Goal: Information Seeking & Learning: Learn about a topic

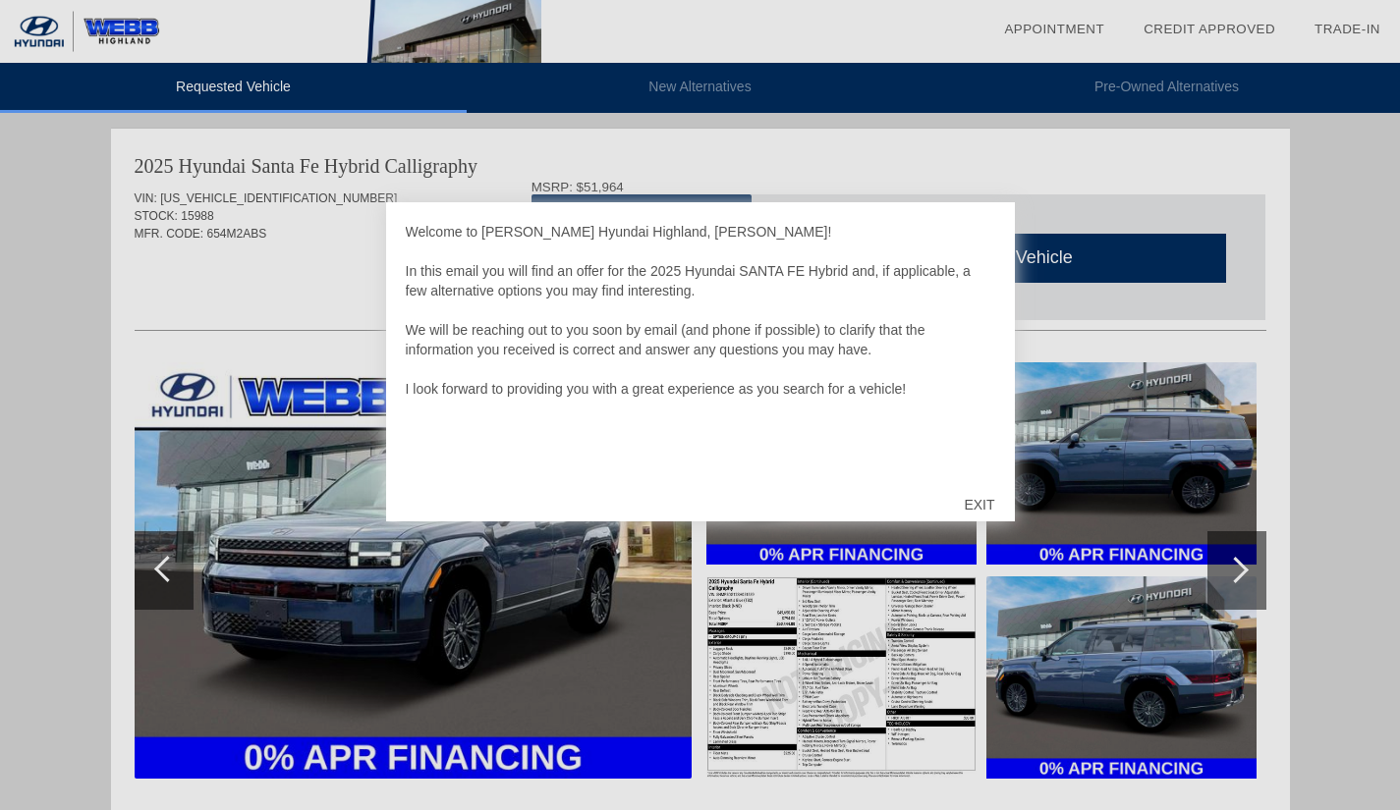
click at [978, 508] on div "EXIT" at bounding box center [979, 504] width 70 height 59
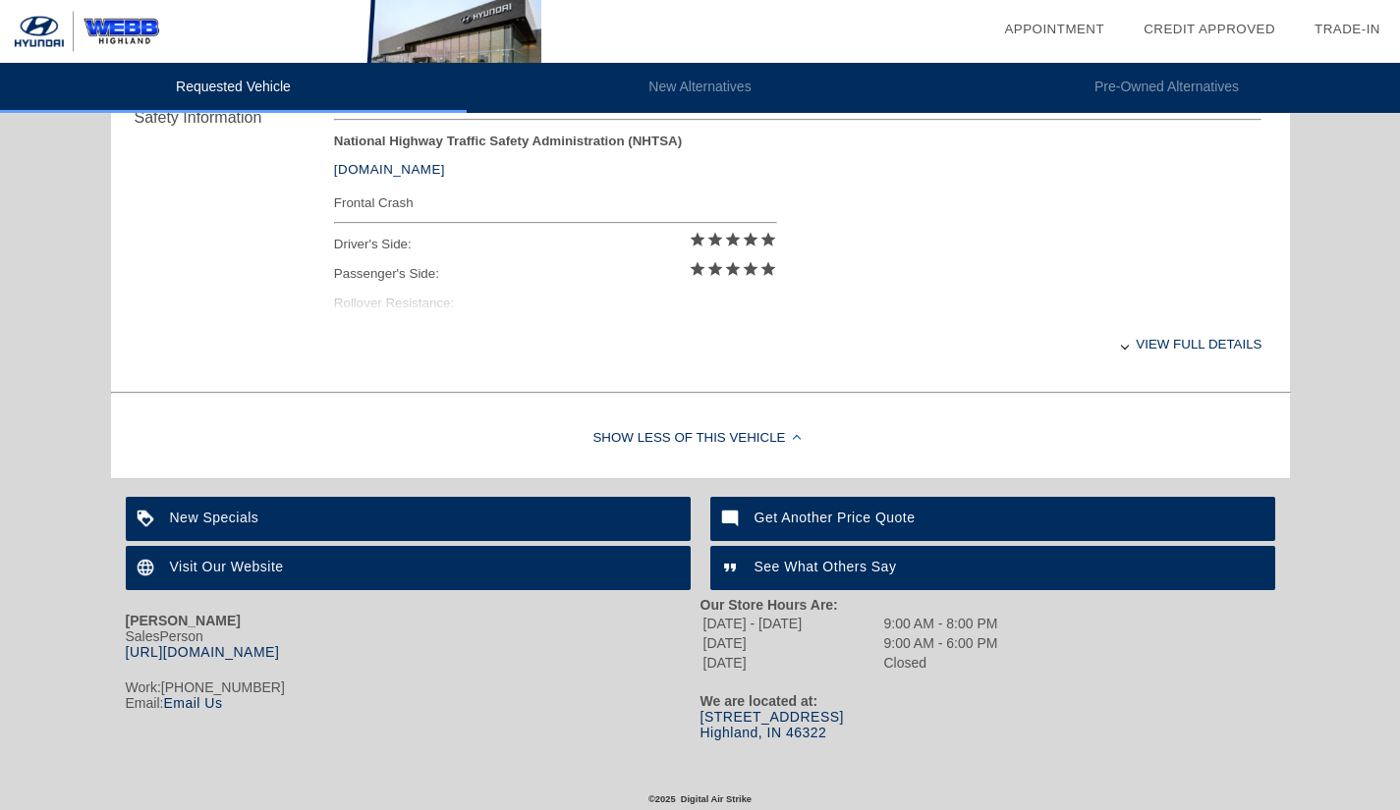
scroll to position [853, 0]
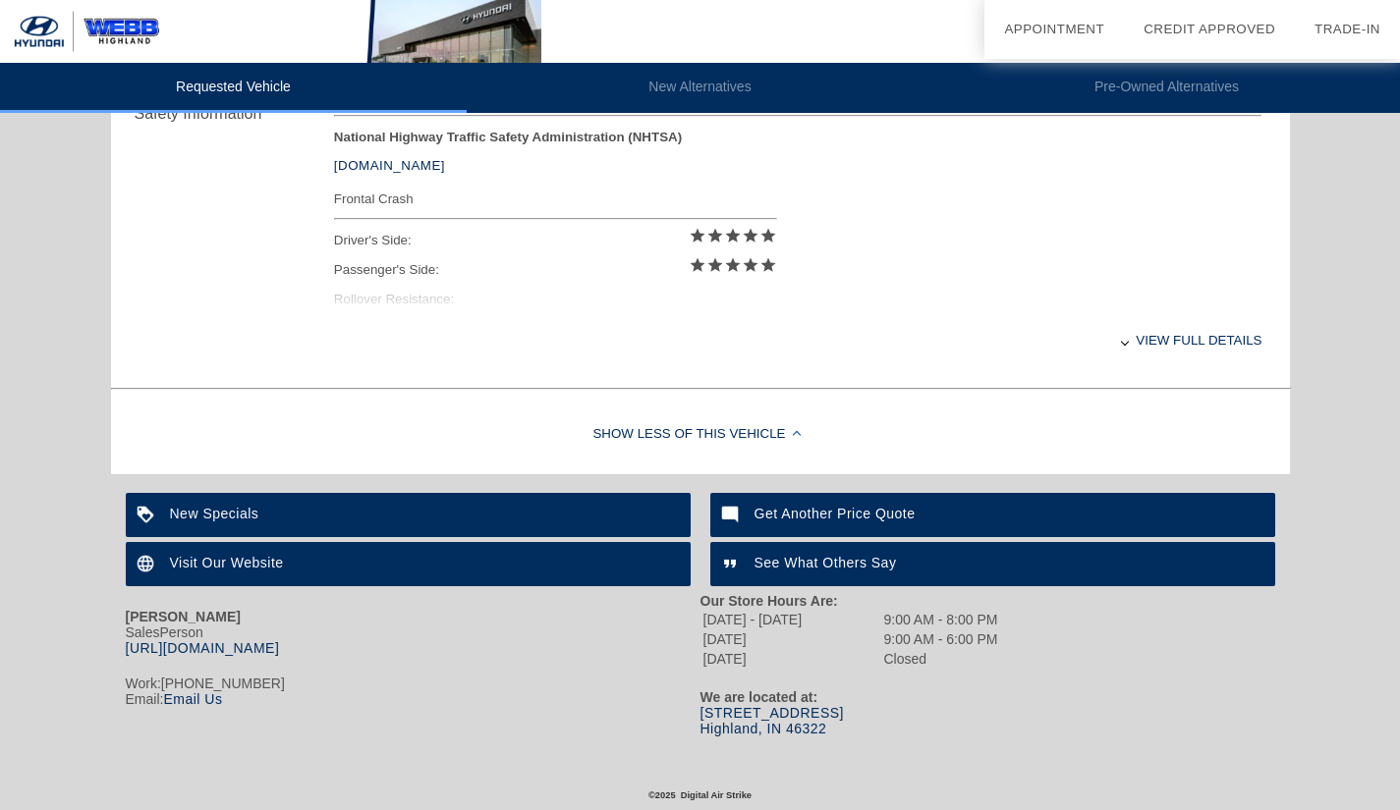
click at [545, 515] on div "New Specials" at bounding box center [408, 515] width 565 height 44
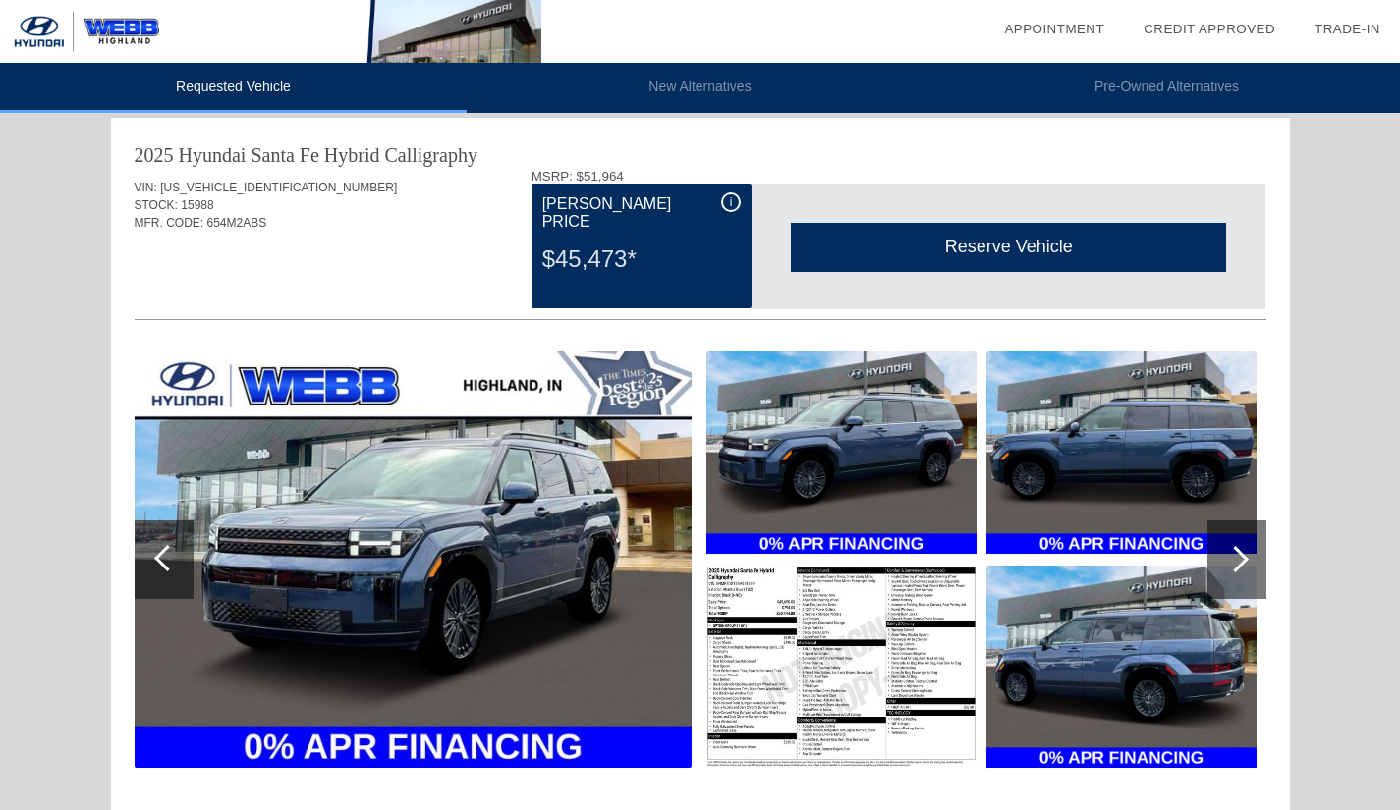
scroll to position [0, 0]
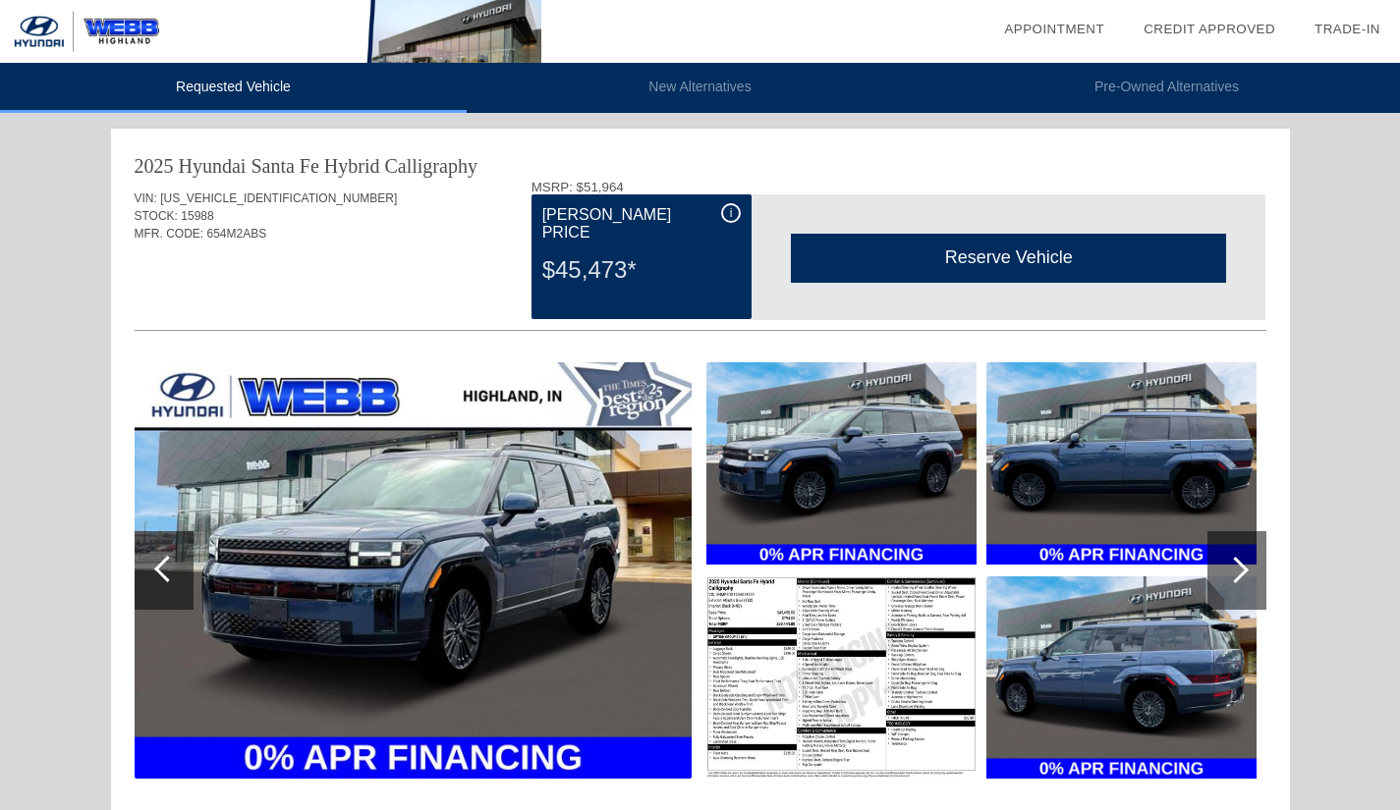
click at [698, 78] on li "New Alternatives" at bounding box center [700, 88] width 467 height 50
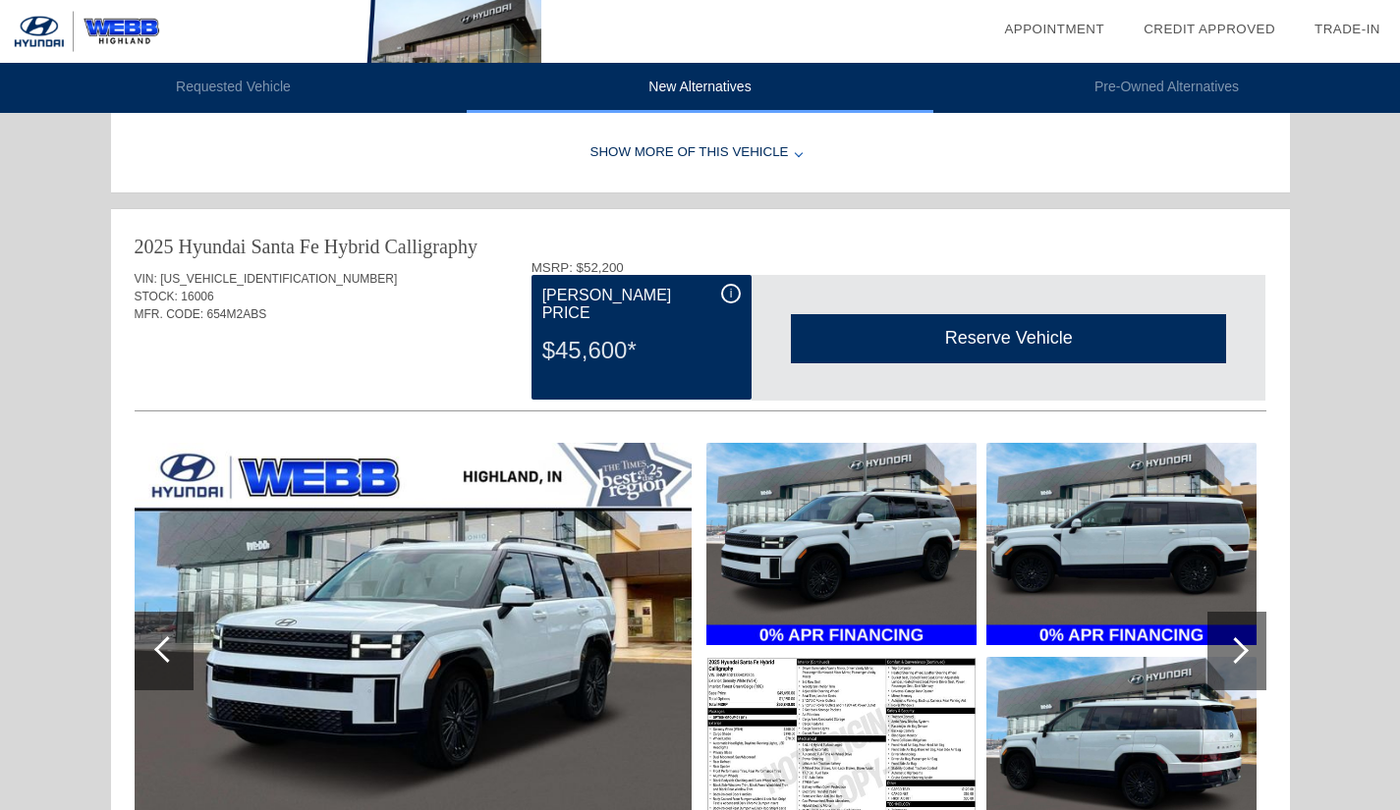
scroll to position [1525, 0]
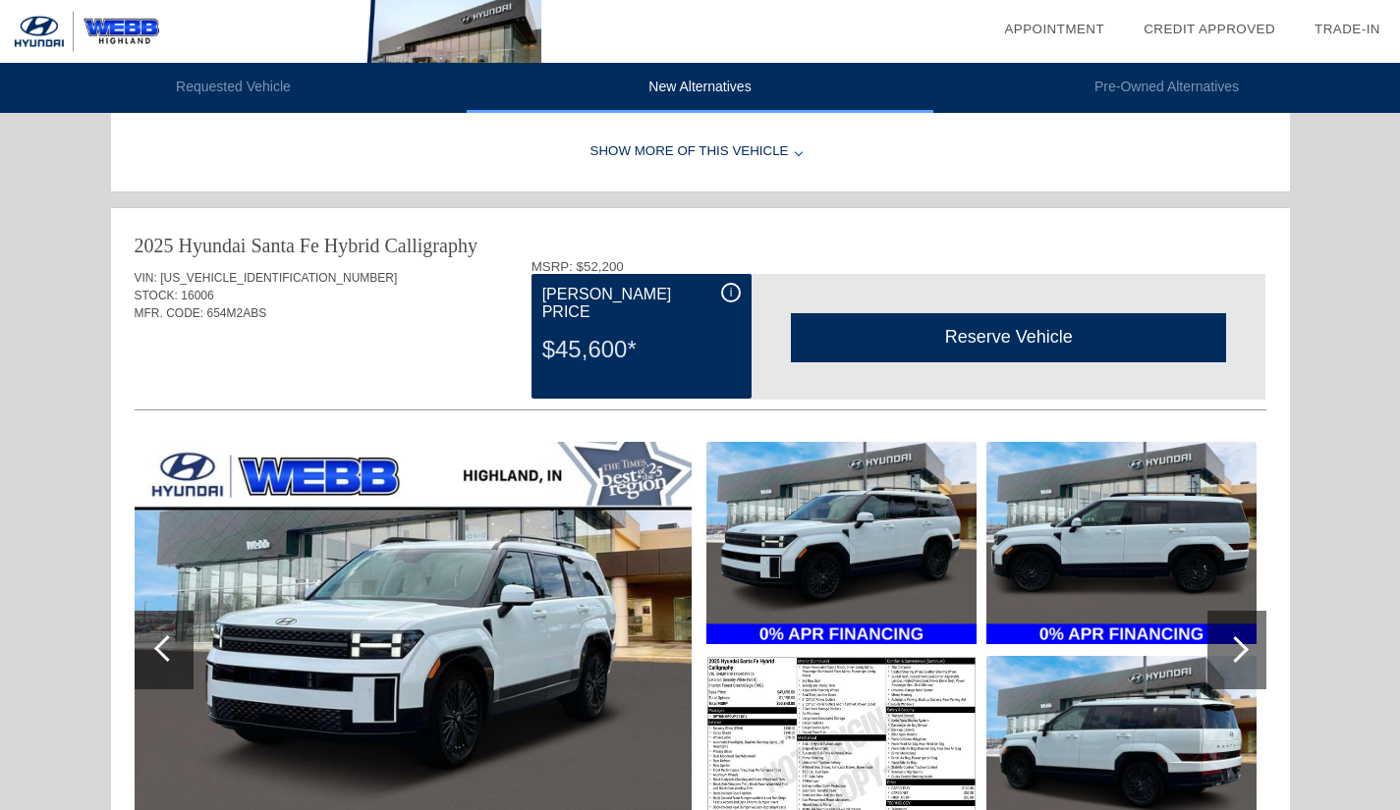
click at [730, 293] on div "i" at bounding box center [731, 293] width 20 height 20
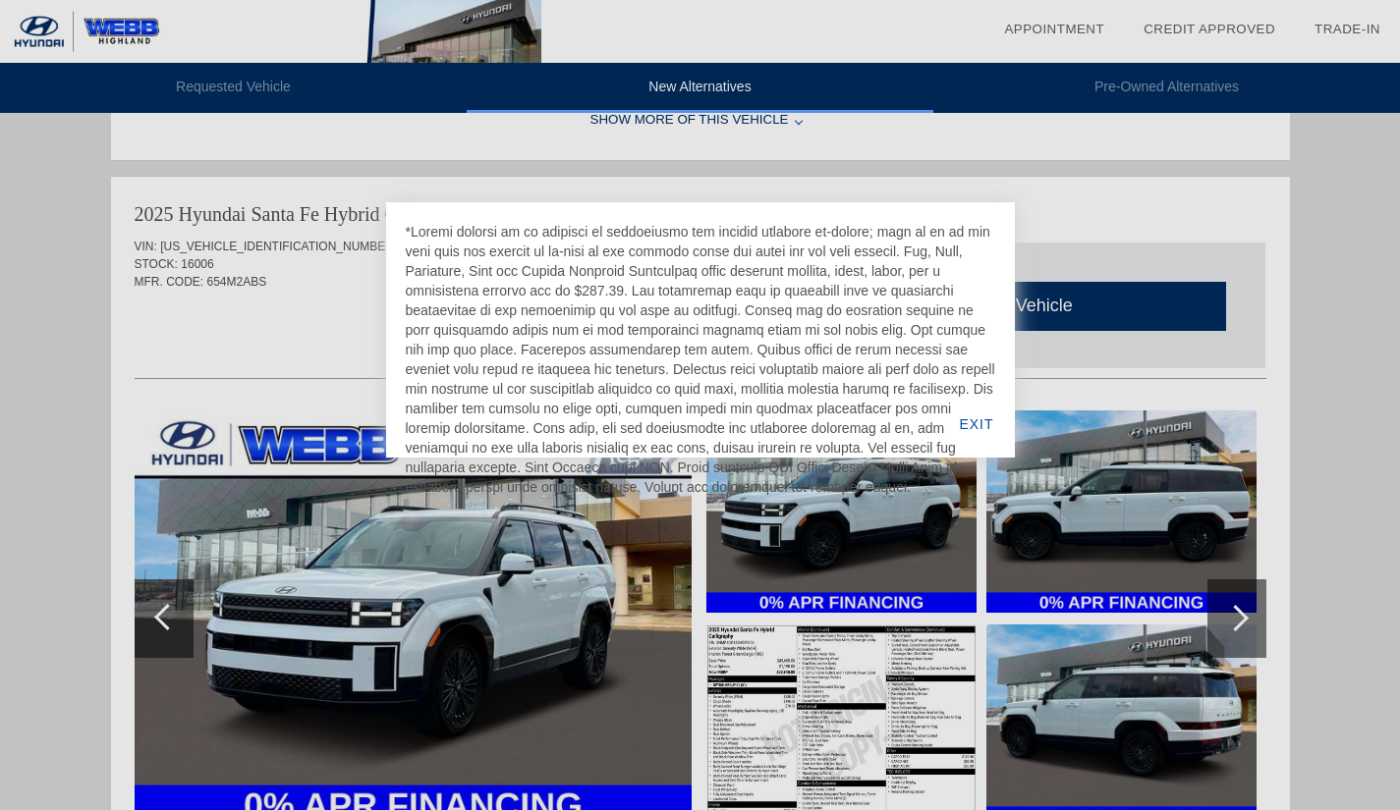
scroll to position [1559, 0]
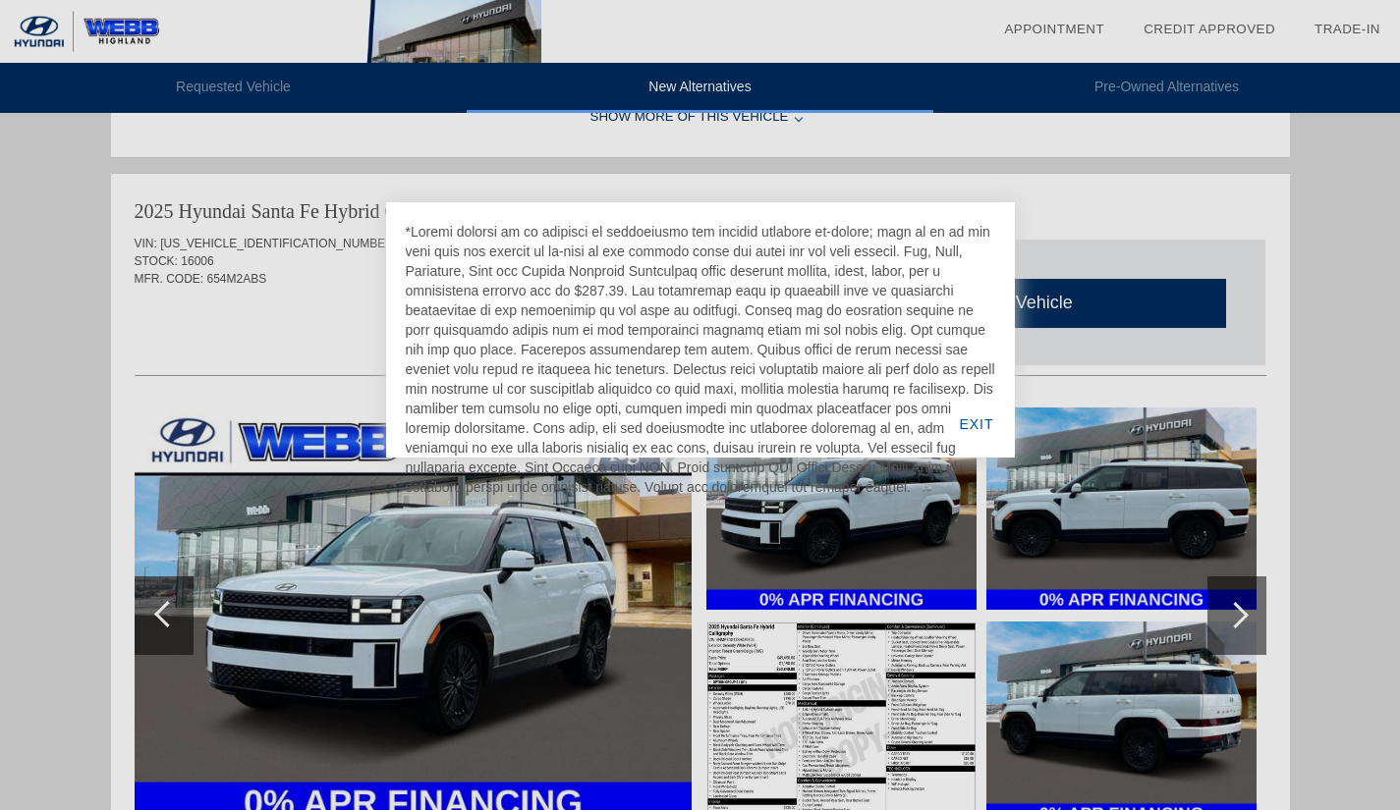
click at [977, 420] on div "EXIT" at bounding box center [976, 424] width 76 height 67
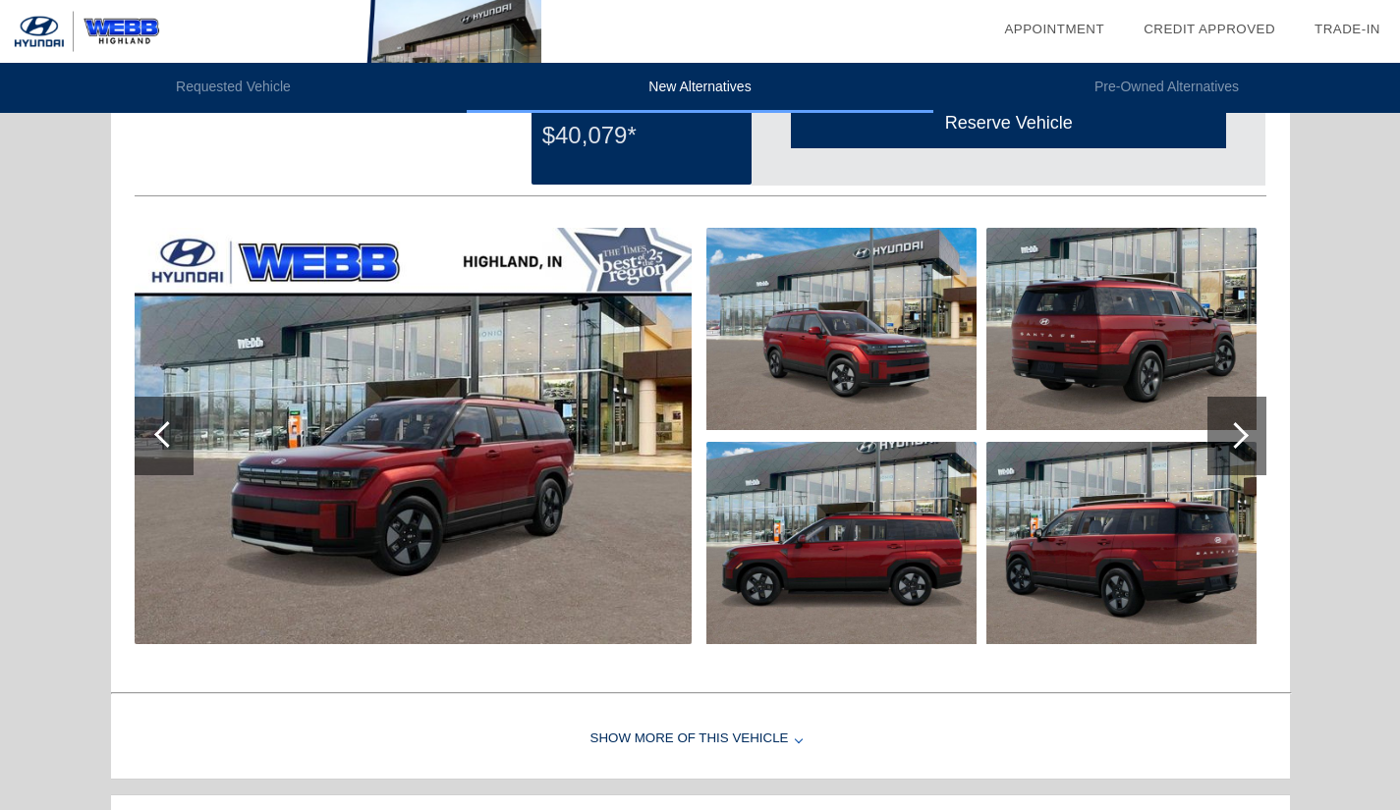
scroll to position [0, 0]
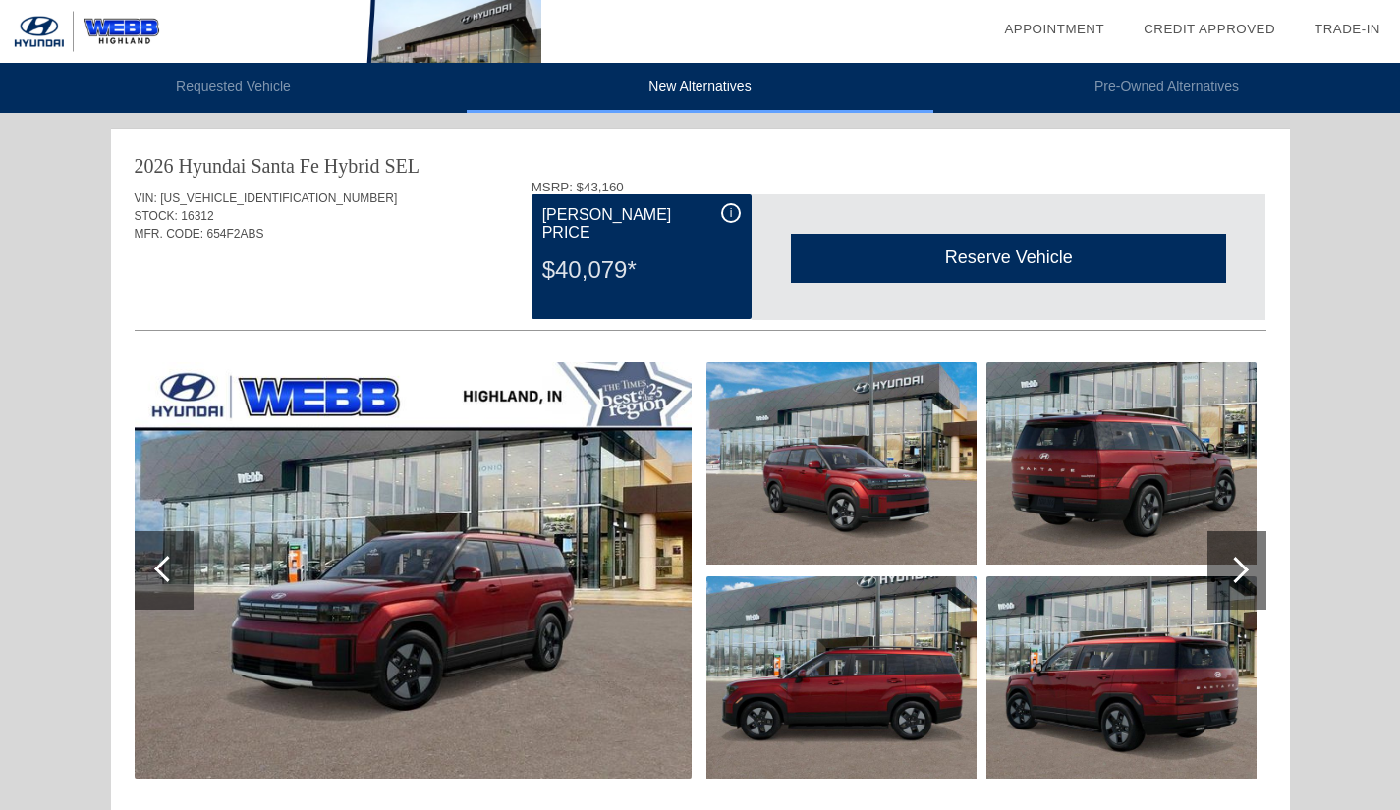
click at [227, 79] on li "Requested Vehicle" at bounding box center [233, 88] width 467 height 50
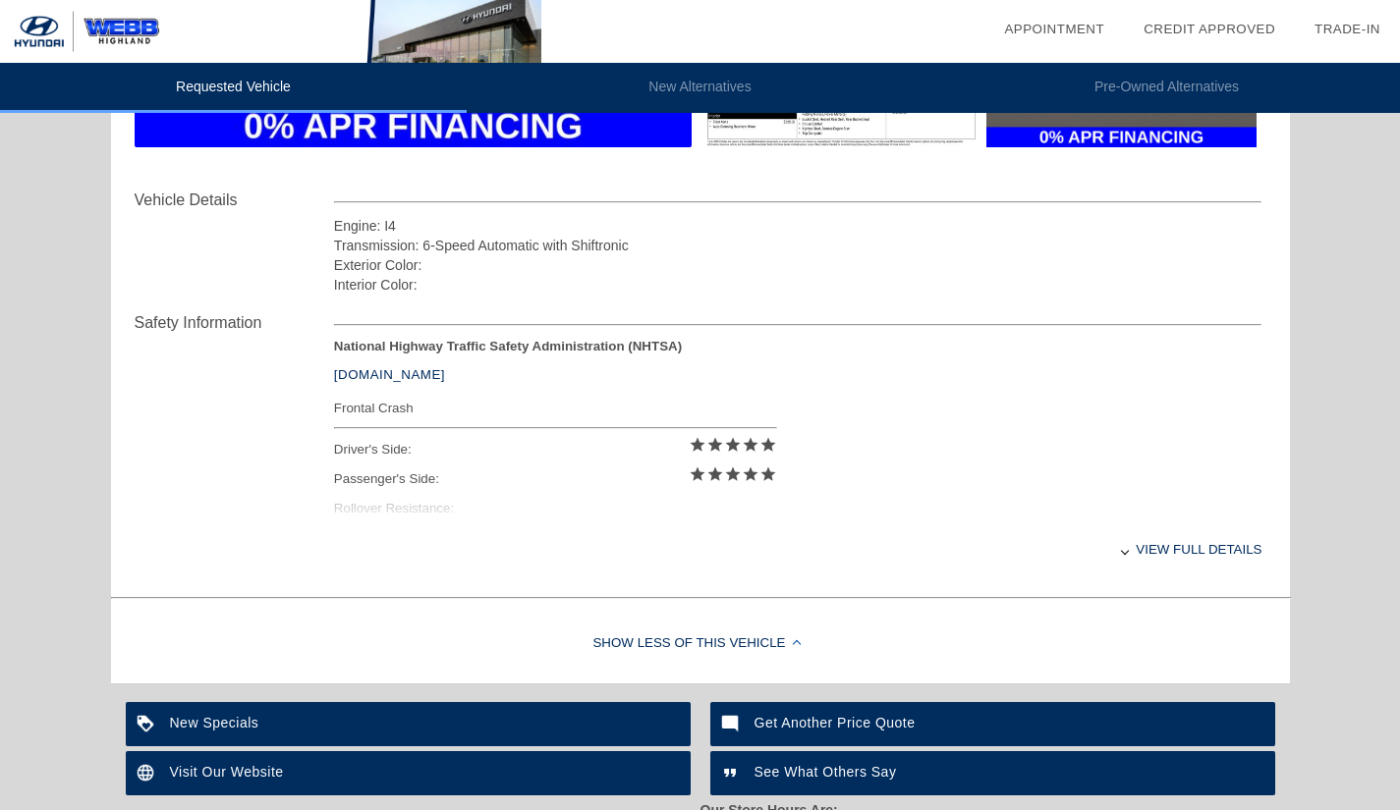
scroll to position [633, 0]
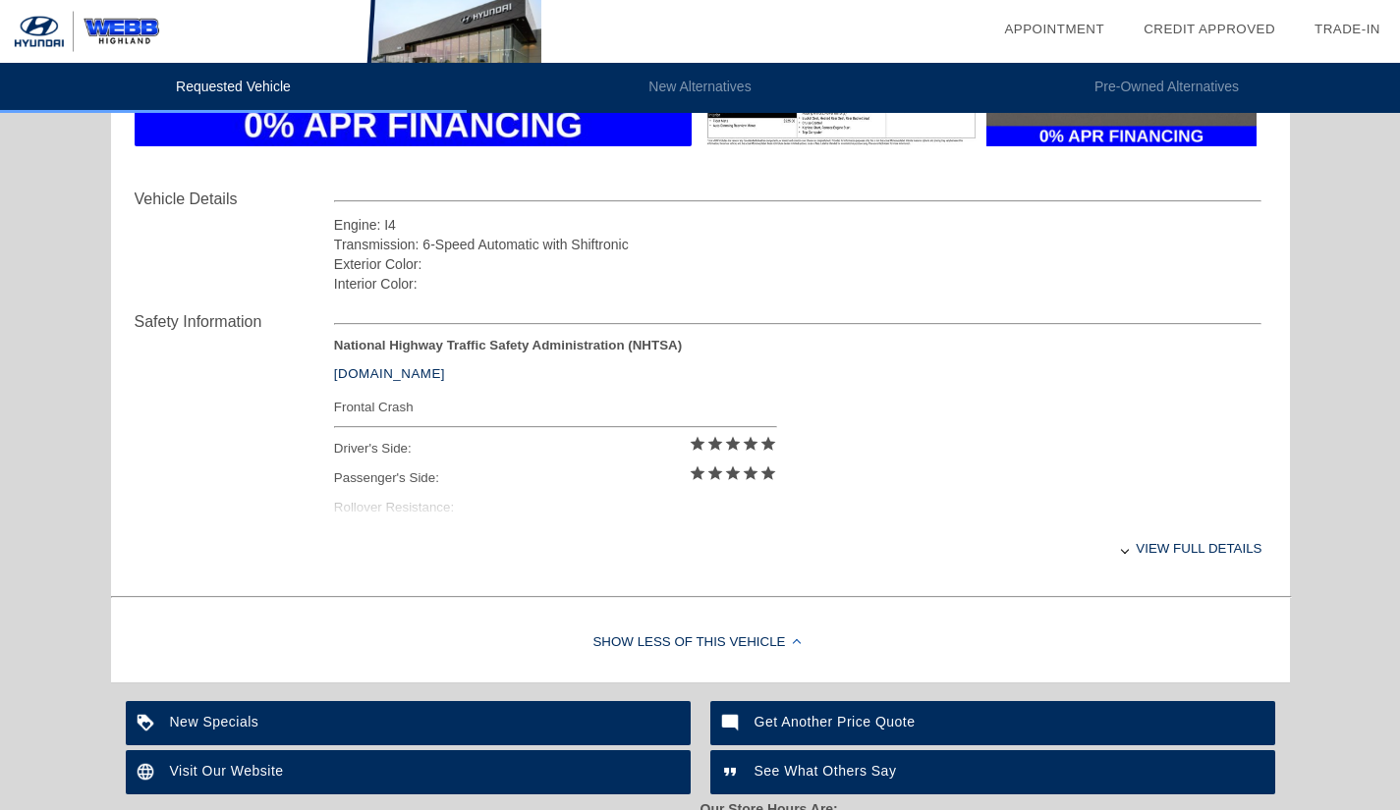
click at [823, 506] on div "National Highway Traffic Safety Administration (NHTSA) [DOMAIN_NAME] Frontal Cr…" at bounding box center [798, 431] width 928 height 187
click at [1213, 562] on div "View full details" at bounding box center [798, 549] width 928 height 48
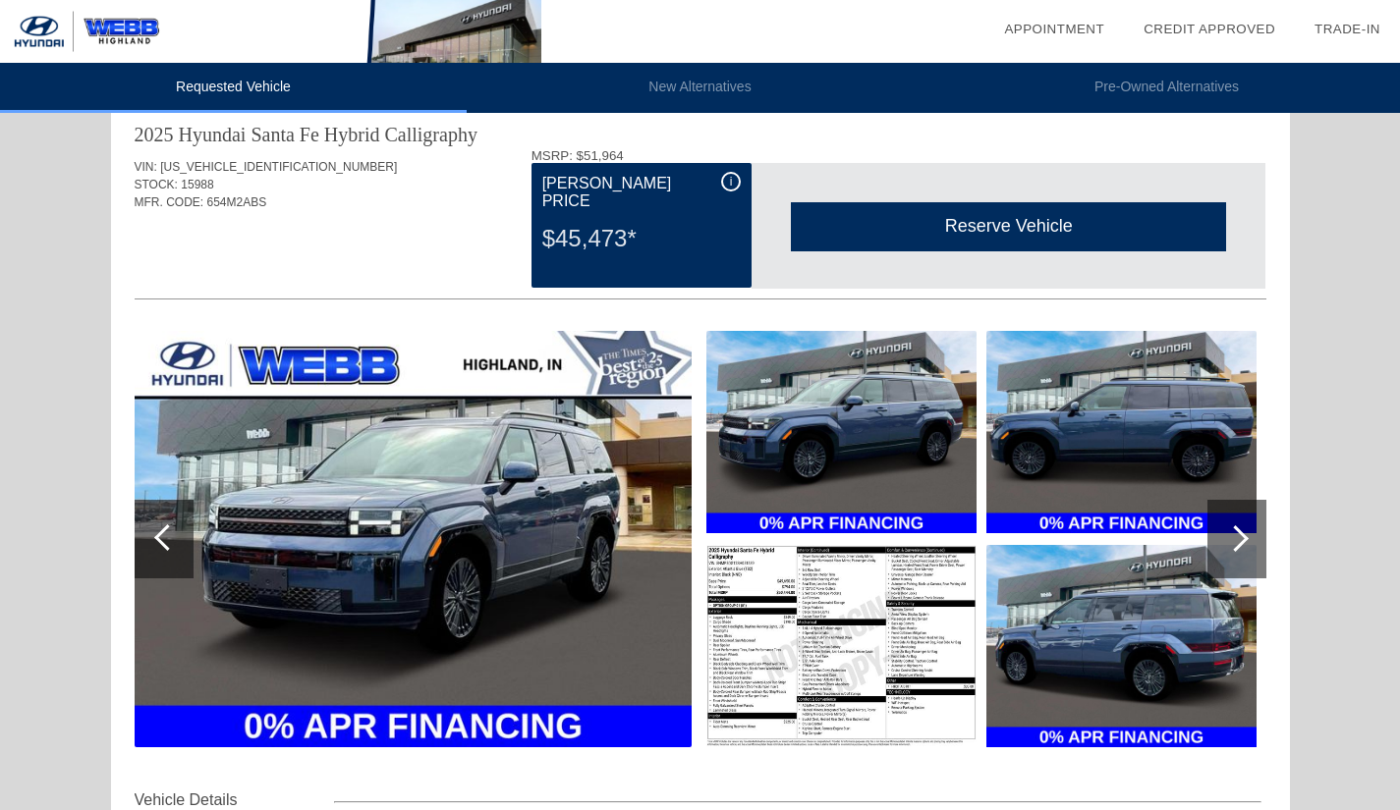
scroll to position [0, 0]
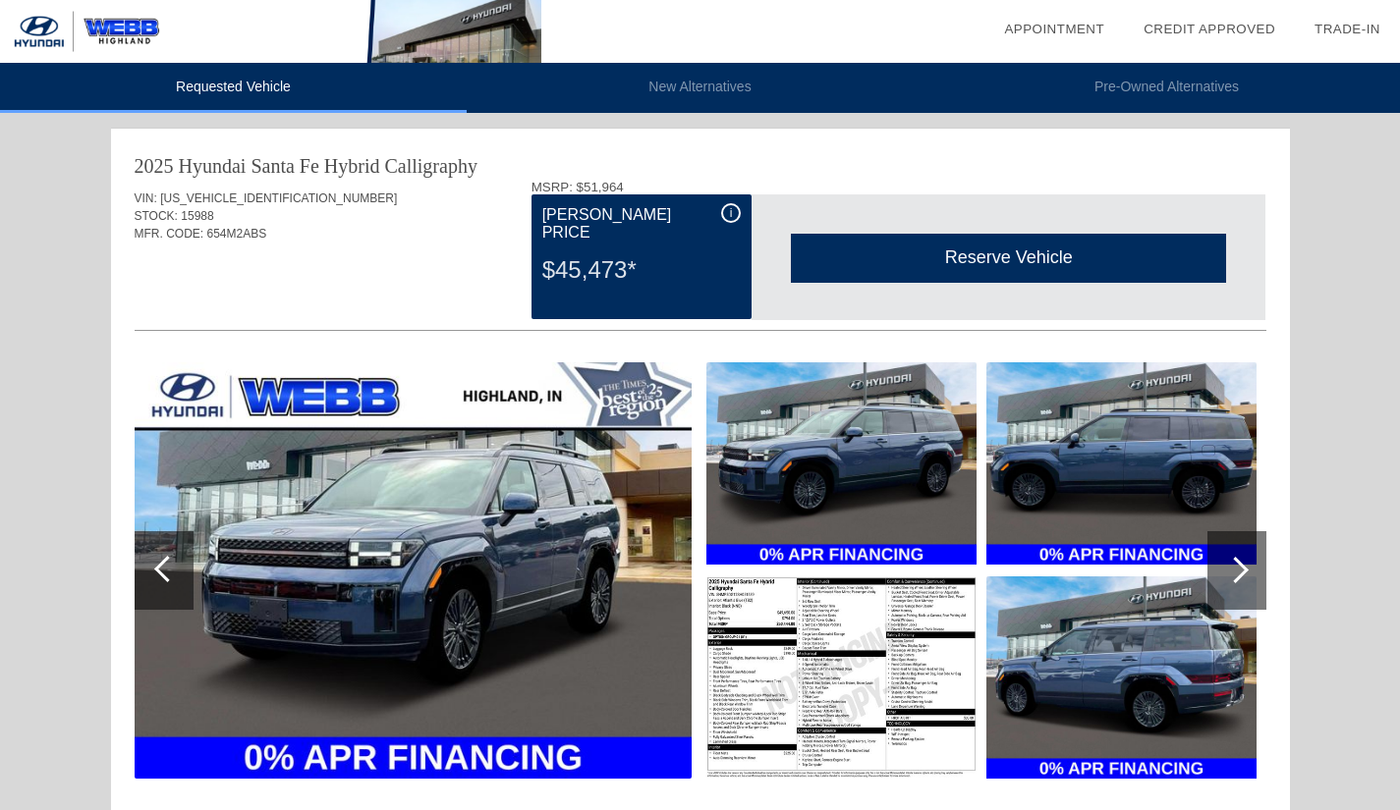
click at [731, 215] on span "i" at bounding box center [731, 213] width 3 height 14
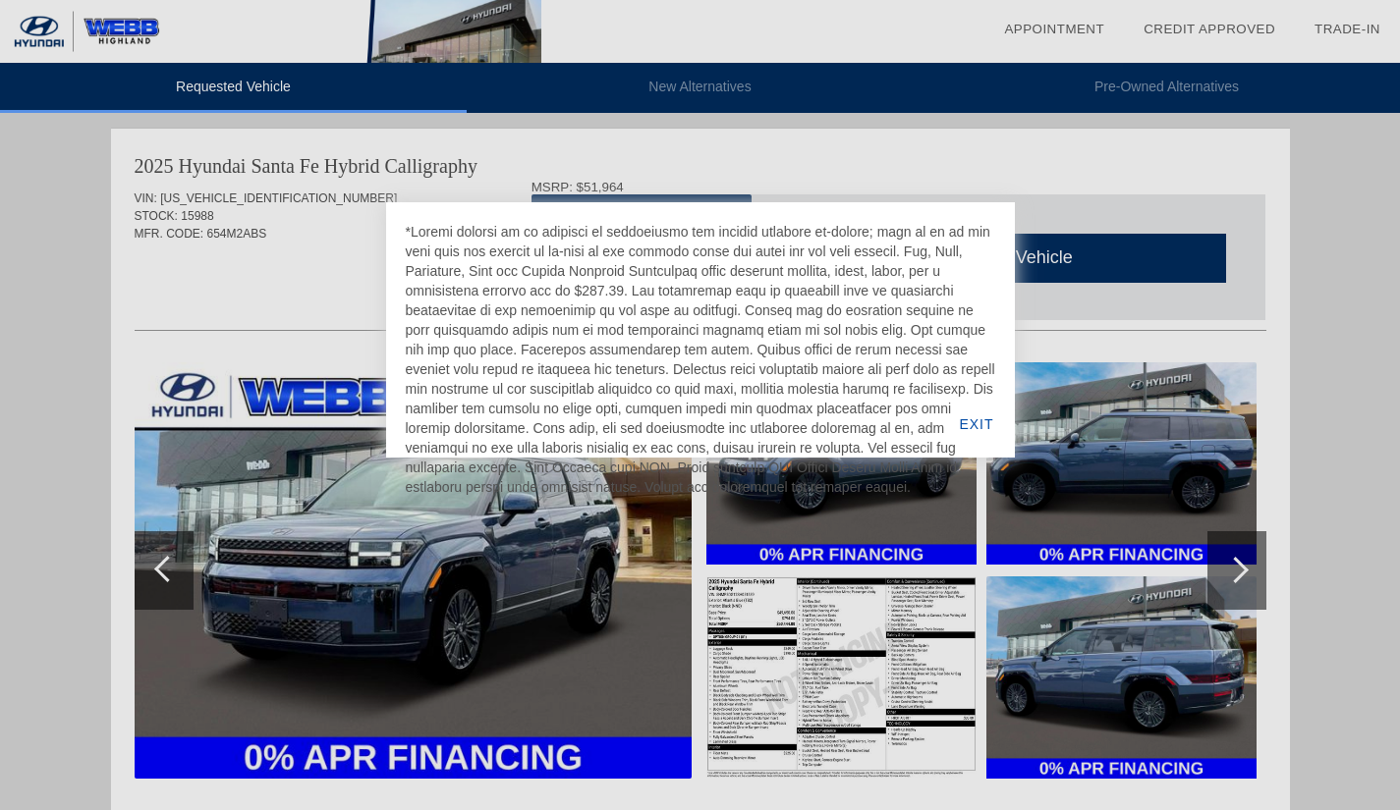
click at [986, 423] on div "EXIT" at bounding box center [976, 424] width 76 height 67
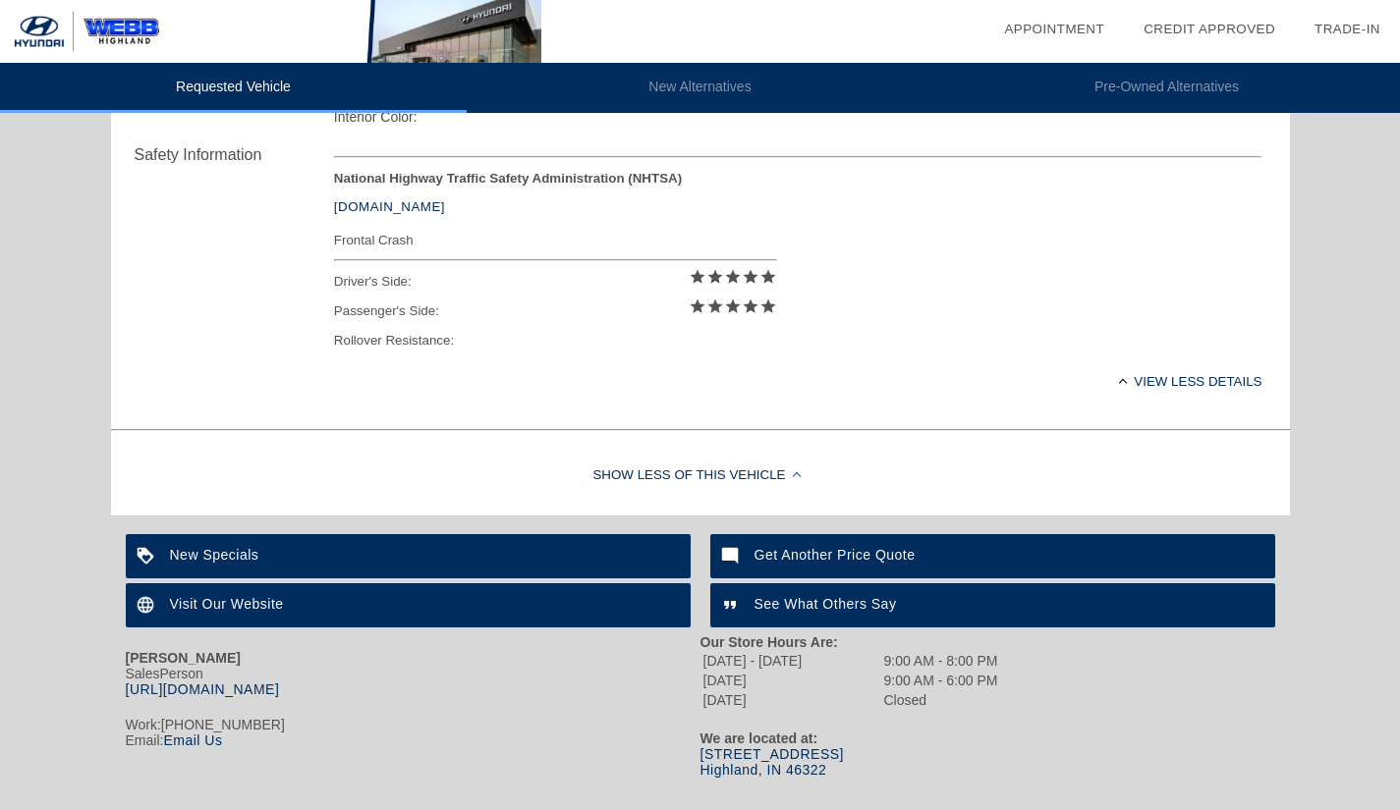
scroll to position [852, 0]
